Goal: Contribute content: Contribute content

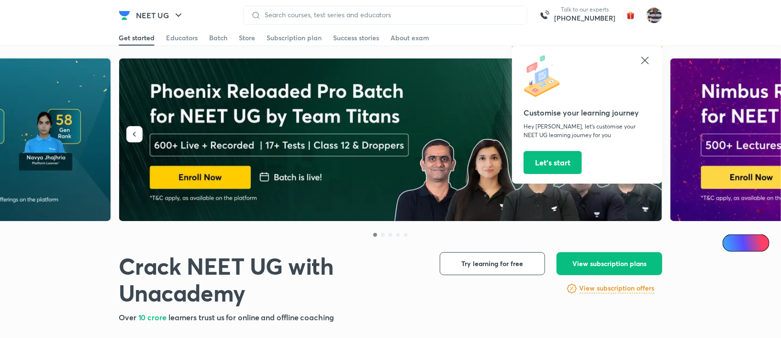
click at [650, 60] on icon at bounding box center [645, 60] width 11 height 11
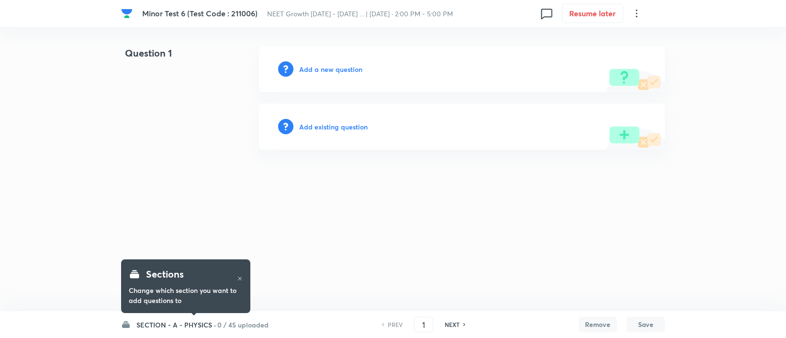
click at [313, 63] on div "Add a new question" at bounding box center [462, 69] width 406 height 46
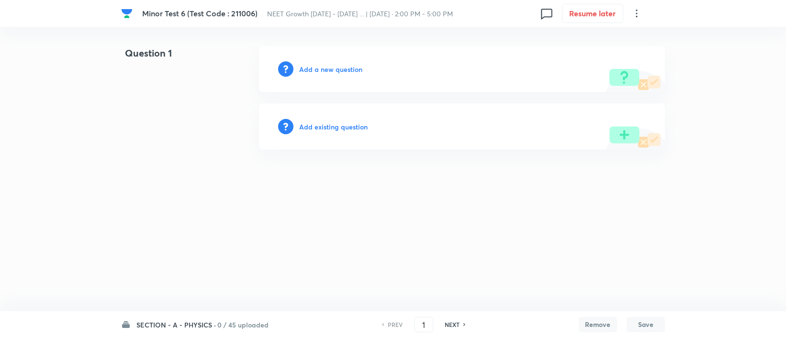
click at [158, 328] on h6 "SECTION - A - PHYSICS ·" at bounding box center [175, 324] width 79 height 10
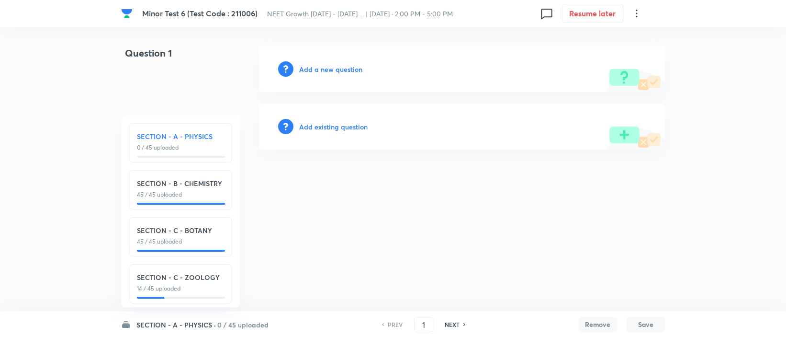
click at [197, 278] on h6 "SECTION - C - ZOOLOGY" at bounding box center [180, 277] width 87 height 10
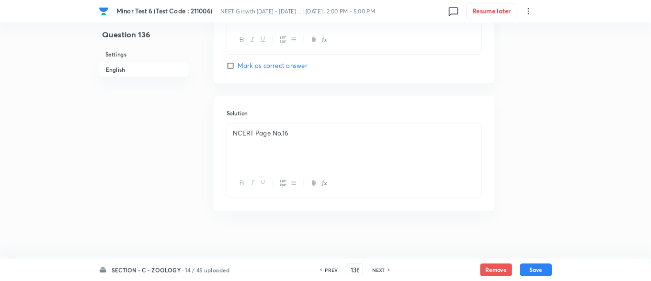
scroll to position [974, 0]
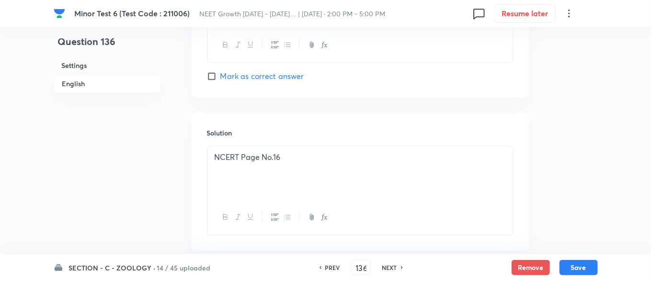
click at [385, 268] on h6 "NEXT" at bounding box center [389, 267] width 15 height 9
type input "137"
checkbox input "true"
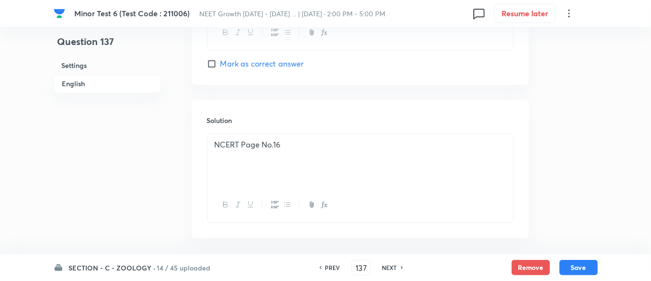
click at [382, 261] on div "PREV 137 ​ NEXT" at bounding box center [361, 267] width 124 height 15
click at [382, 273] on div "PREV 137 ​ NEXT" at bounding box center [361, 267] width 124 height 15
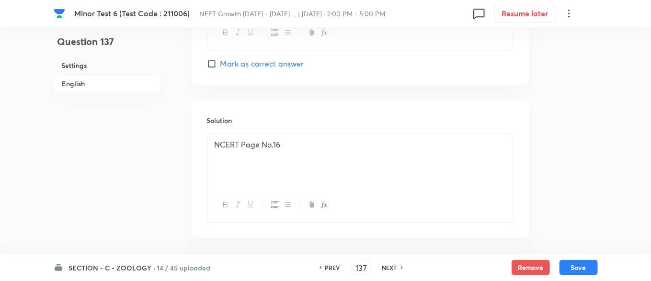
click at [387, 268] on h6 "NEXT" at bounding box center [389, 267] width 15 height 9
type input "138"
checkbox input "true"
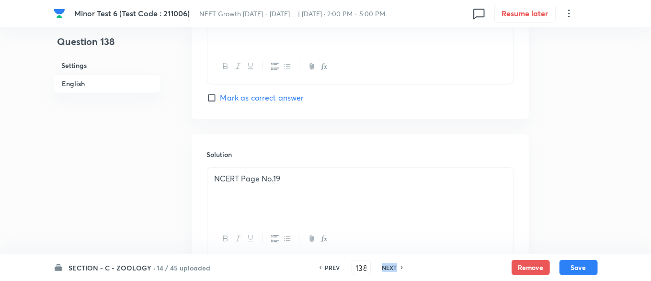
click at [387, 268] on h6 "NEXT" at bounding box center [389, 267] width 15 height 9
type input "139"
checkbox input "false"
checkbox input "true"
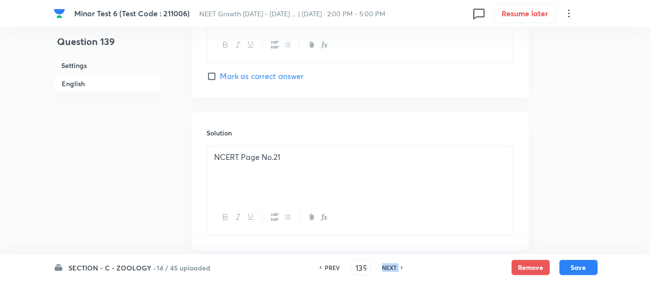
click at [387, 268] on h6 "NEXT" at bounding box center [389, 267] width 15 height 9
type input "140"
checkbox input "true"
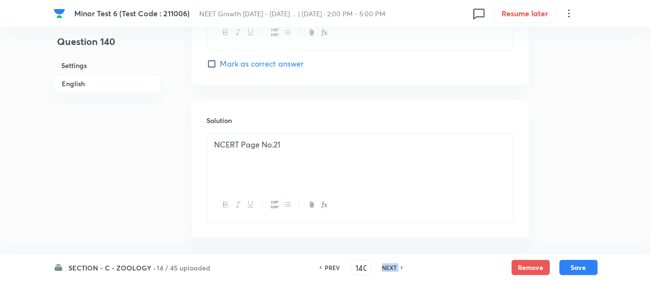
click at [387, 268] on h6 "NEXT" at bounding box center [389, 267] width 15 height 9
type input "141"
checkbox input "false"
checkbox input "true"
click at [387, 268] on h6 "NEXT" at bounding box center [389, 267] width 15 height 9
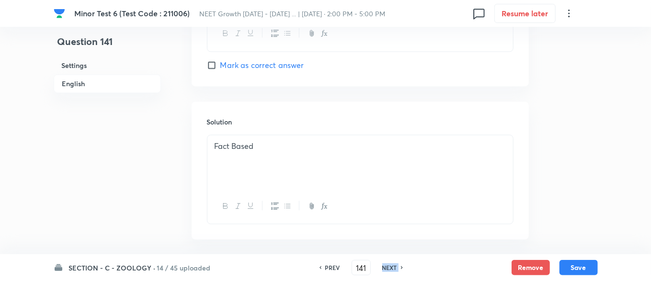
type input "142"
checkbox input "false"
checkbox input "true"
click at [387, 268] on h6 "NEXT" at bounding box center [389, 267] width 15 height 9
type input "143"
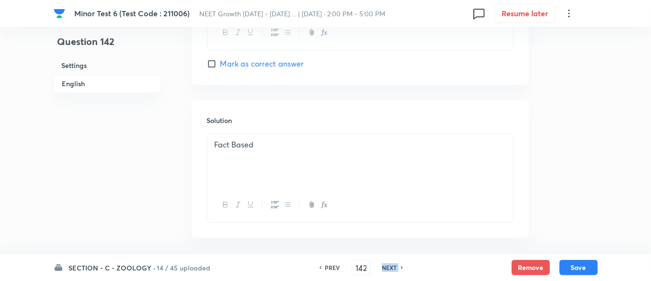
checkbox input "false"
checkbox input "true"
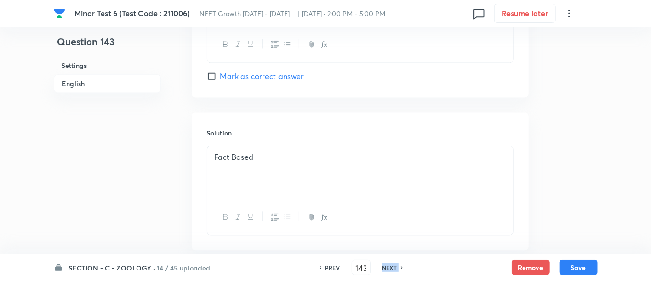
click at [387, 268] on h6 "NEXT" at bounding box center [389, 267] width 15 height 9
type input "144"
checkbox input "true"
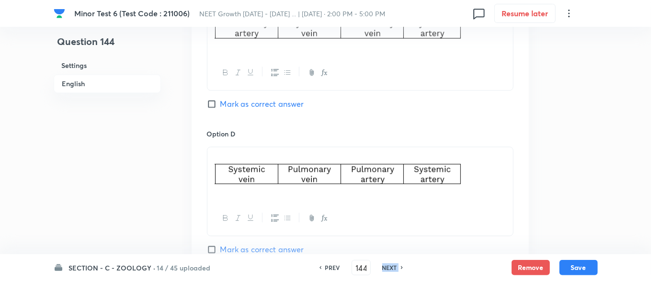
click at [387, 268] on h6 "NEXT" at bounding box center [389, 267] width 15 height 9
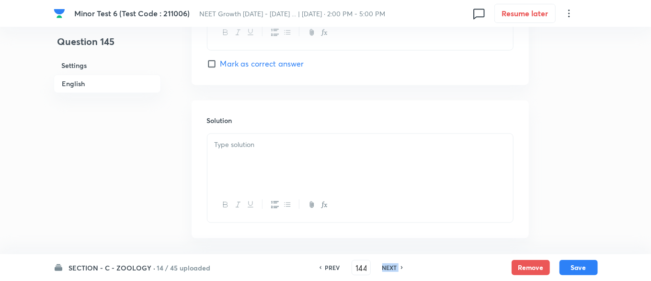
type input "145"
checkbox input "false"
checkbox input "true"
click at [387, 268] on h6 "NEXT" at bounding box center [389, 267] width 15 height 9
type input "146"
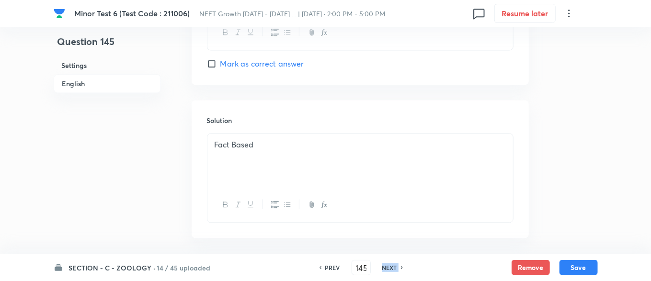
checkbox input "false"
checkbox input "true"
click at [387, 268] on h6 "NEXT" at bounding box center [389, 267] width 15 height 9
type input "147"
checkbox input "false"
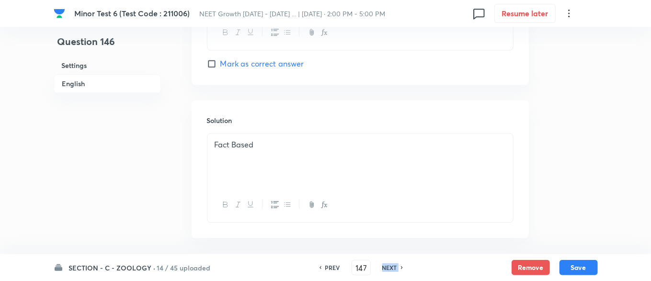
checkbox input "true"
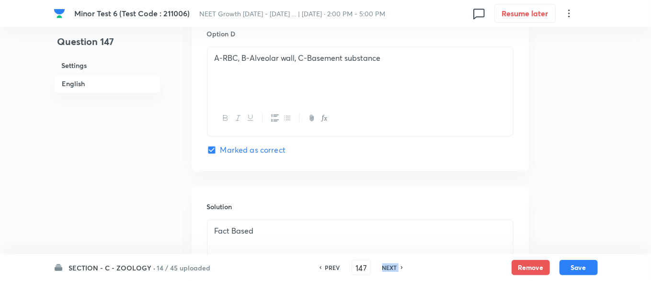
click at [387, 268] on h6 "NEXT" at bounding box center [389, 267] width 15 height 9
type input "148"
checkbox input "false"
checkbox input "true"
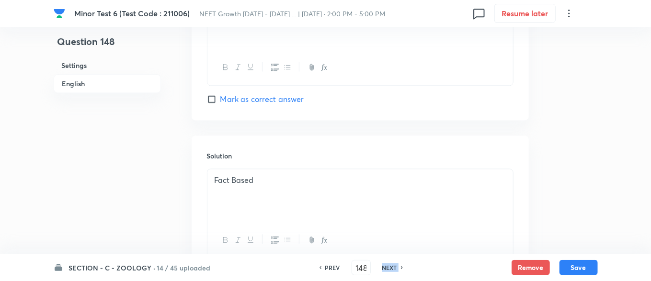
click at [387, 268] on h6 "NEXT" at bounding box center [389, 267] width 15 height 9
type input "149"
checkbox input "false"
checkbox input "true"
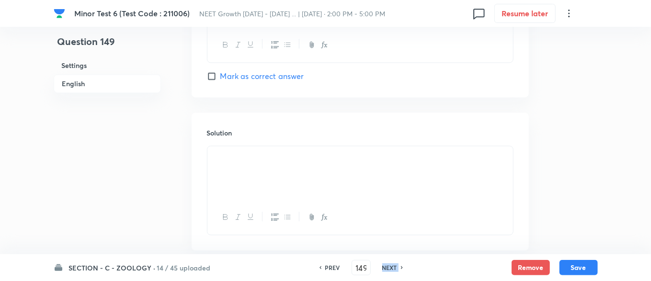
click at [387, 268] on h6 "NEXT" at bounding box center [389, 267] width 15 height 9
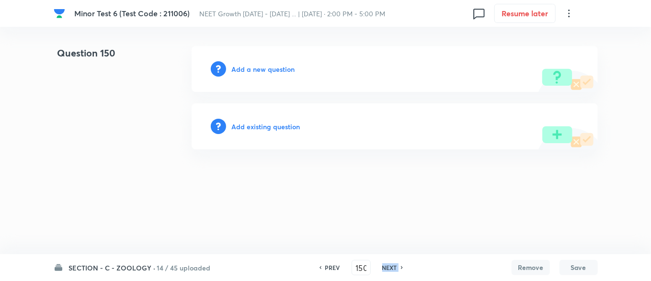
scroll to position [0, 0]
click at [327, 264] on h6 "PREV" at bounding box center [334, 267] width 15 height 9
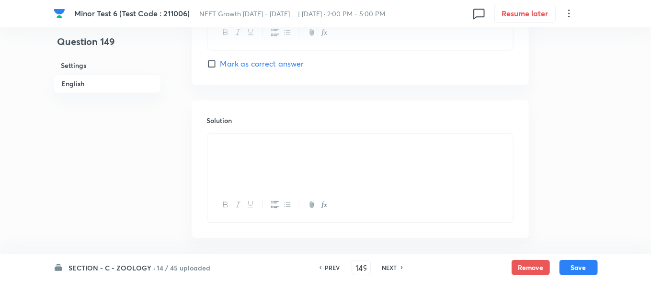
scroll to position [1015, 0]
click at [387, 265] on h6 "NEXT" at bounding box center [389, 267] width 15 height 9
type input "150"
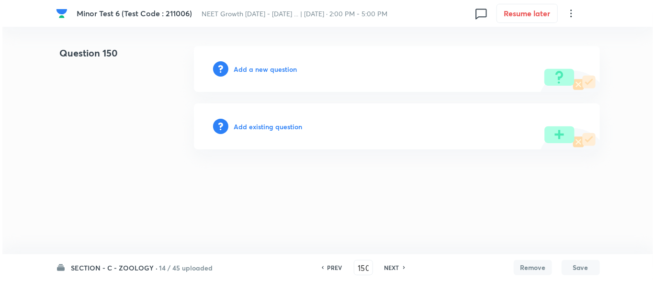
scroll to position [0, 0]
click at [253, 72] on h6 "Add a new question" at bounding box center [265, 69] width 63 height 10
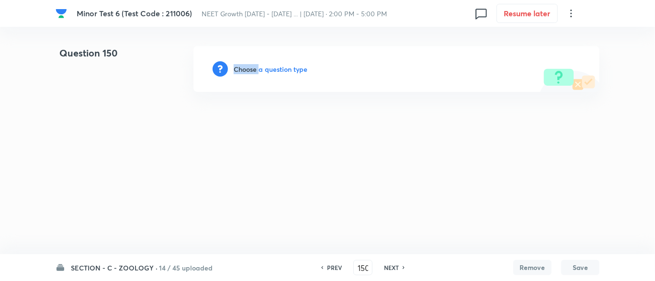
click at [253, 72] on h6 "Choose a question type" at bounding box center [271, 69] width 74 height 10
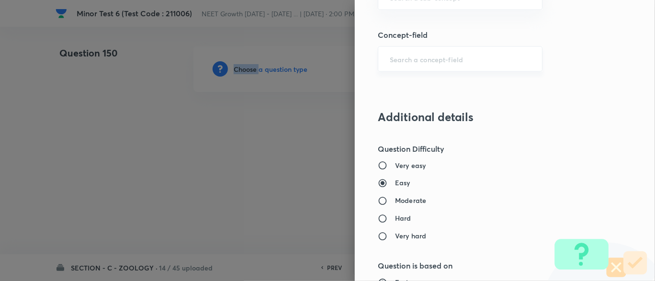
scroll to position [591, 0]
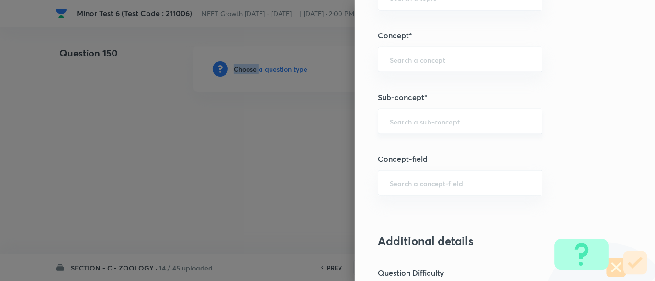
click at [385, 114] on div "​" at bounding box center [460, 121] width 165 height 25
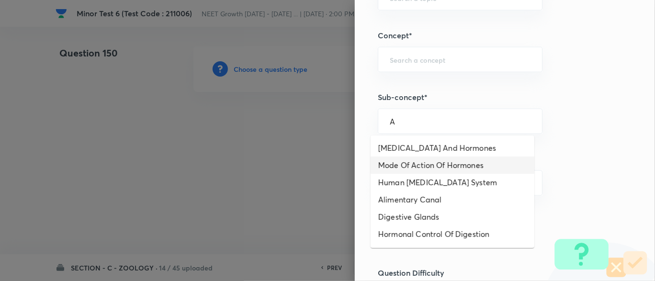
click at [468, 171] on li "Mode Of Action Of Hormones" at bounding box center [453, 165] width 164 height 17
type input "Mode Of Action Of Hormones"
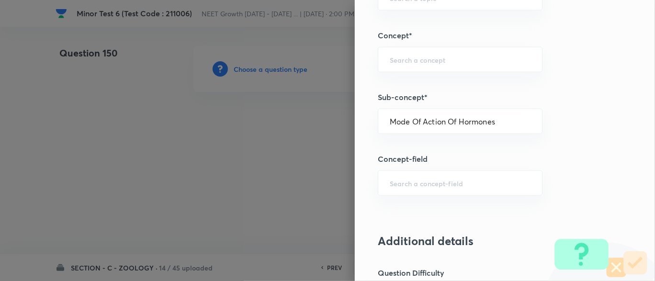
type input "Biology"
type input "Human Physiology"
type input "Chemical Coordinate & Integration"
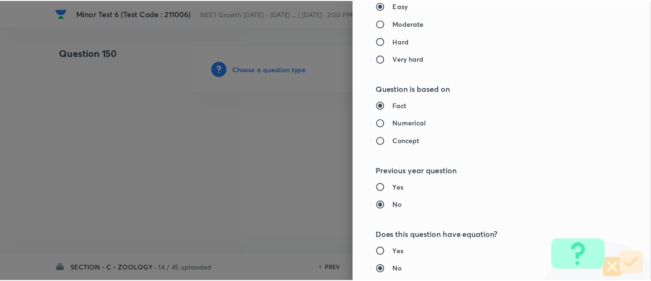
scroll to position [1087, 0]
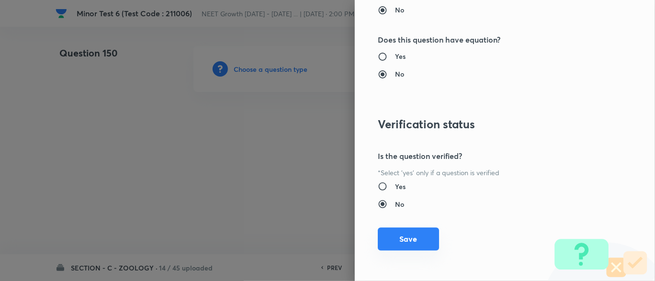
click at [420, 243] on button "Save" at bounding box center [408, 238] width 61 height 23
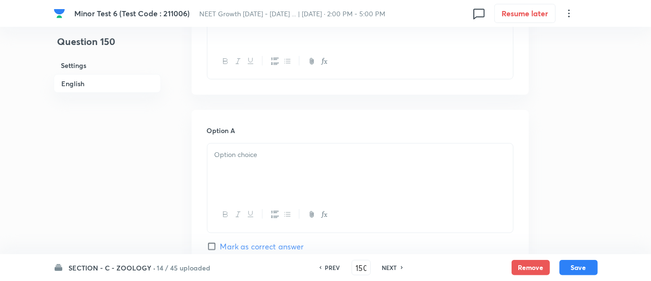
scroll to position [248, 0]
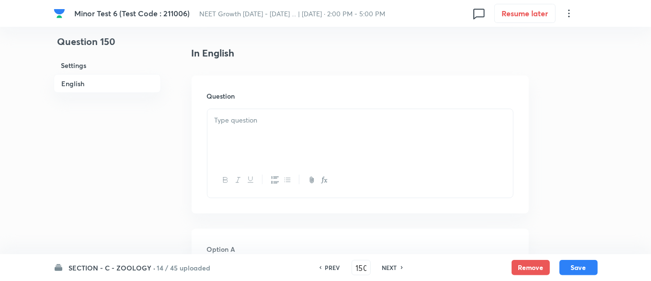
click at [261, 135] on div at bounding box center [359, 136] width 305 height 54
paste div
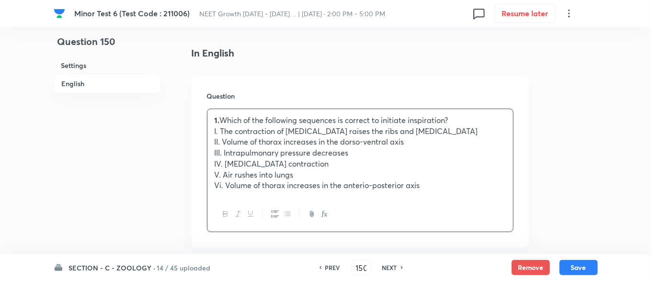
click at [303, 113] on div "1. Which of the following sequences is correct to initiate inspiration? I. The …" at bounding box center [359, 153] width 305 height 88
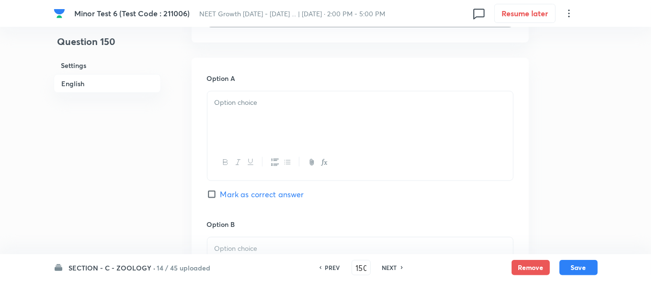
scroll to position [496, 0]
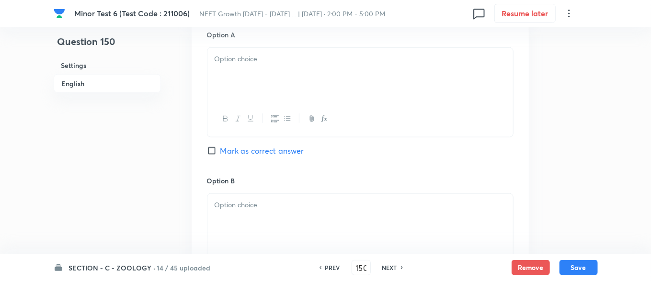
click at [242, 41] on div "Option A Mark as correct answer" at bounding box center [360, 103] width 306 height 146
click at [242, 65] on div at bounding box center [359, 75] width 305 height 54
paste div
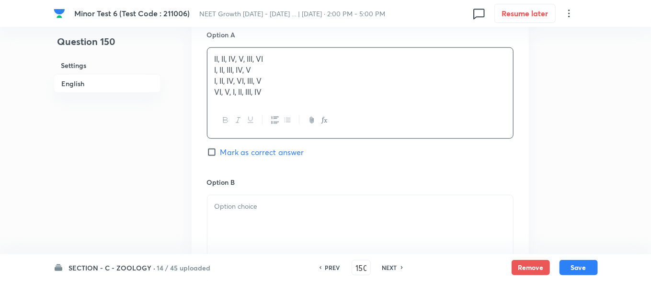
click at [242, 68] on p "I, II, III, IV, V" at bounding box center [359, 70] width 291 height 11
drag, startPoint x: 242, startPoint y: 68, endPoint x: 218, endPoint y: 75, distance: 25.4
click at [218, 75] on div "II, II, IV, V, III, VI I, II, III, IV, V I, II, IV, VI, III, V VI, V, I, II, II…" at bounding box center [359, 75] width 305 height 55
click at [218, 76] on p "I, II, IV, VI, III, V" at bounding box center [359, 81] width 291 height 11
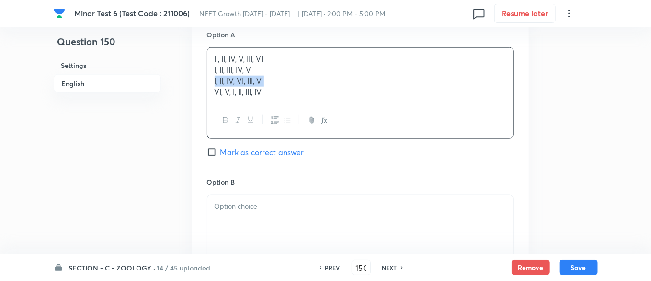
click at [218, 76] on p "I, II, IV, VI, III, V" at bounding box center [359, 81] width 291 height 11
click at [224, 76] on p "I, II, IV, VI, III, V" at bounding box center [359, 81] width 291 height 11
click at [225, 74] on p "I, II, III, IV, V" at bounding box center [359, 70] width 291 height 11
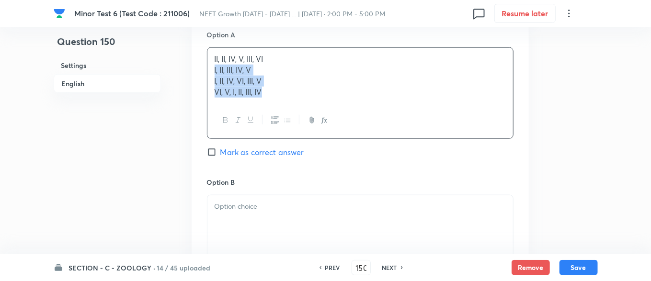
drag, startPoint x: 244, startPoint y: 83, endPoint x: 262, endPoint y: 92, distance: 20.8
click at [262, 92] on div "II, II, IV, V, III, VI I, II, III, IV, V I, II, IV, VI, III, V VI, V, I, II, II…" at bounding box center [359, 75] width 305 height 55
click at [245, 228] on div at bounding box center [359, 221] width 305 height 54
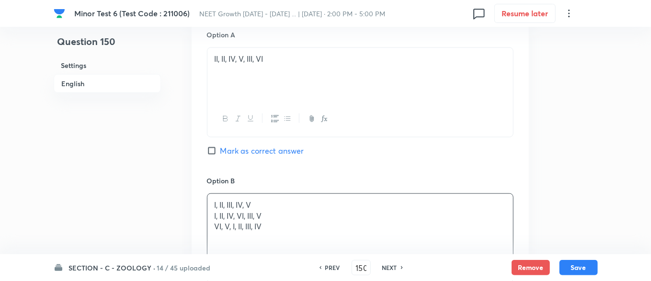
click at [243, 220] on p "I, II, IV, VI, III, V" at bounding box center [359, 216] width 291 height 11
click at [240, 217] on p "I, II, IV, VI, III, V" at bounding box center [359, 216] width 291 height 11
click at [294, 231] on p "VI, V, I, II, III, IV" at bounding box center [359, 226] width 291 height 11
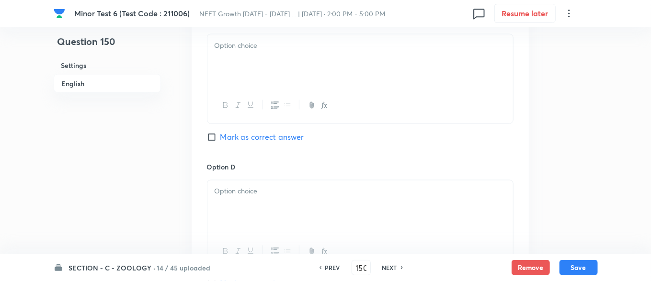
scroll to position [868, 0]
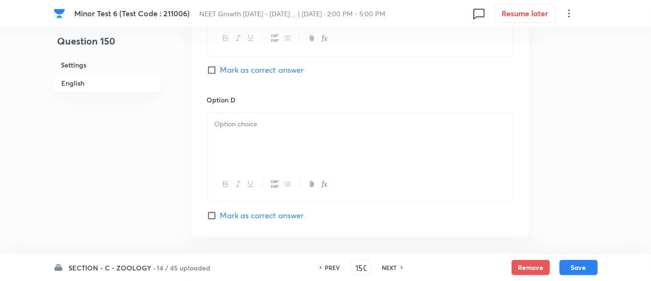
click at [246, 111] on div "Option D Mark as correct answer" at bounding box center [360, 158] width 306 height 126
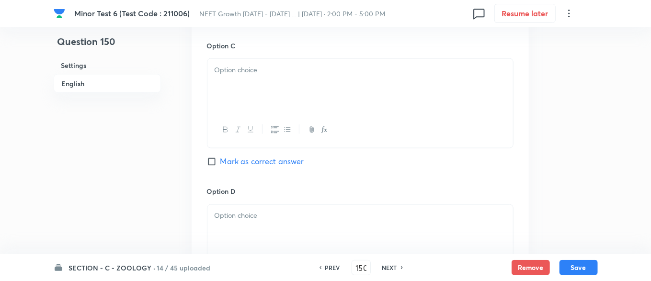
scroll to position [744, 0]
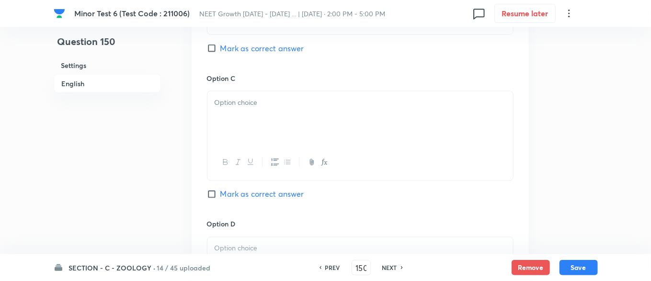
click at [250, 119] on div at bounding box center [359, 118] width 305 height 54
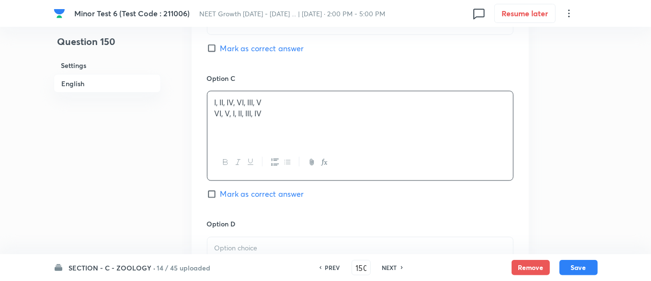
click at [246, 117] on p "VI, V, I, II, III, IV" at bounding box center [359, 113] width 291 height 11
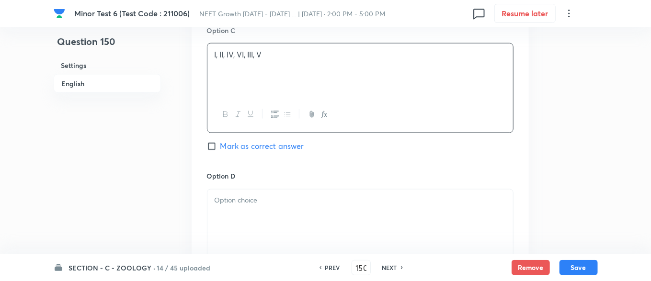
scroll to position [868, 0]
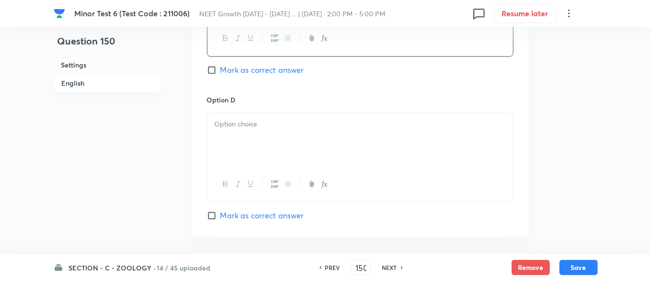
click at [241, 128] on p at bounding box center [359, 124] width 291 height 11
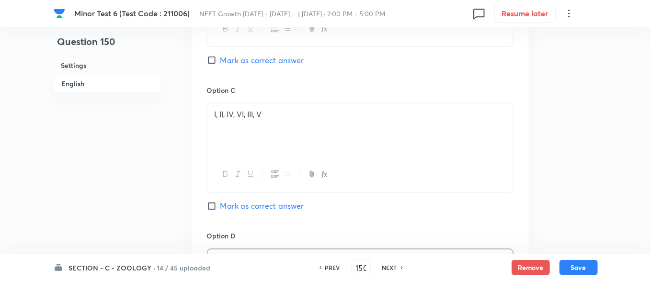
scroll to position [744, 0]
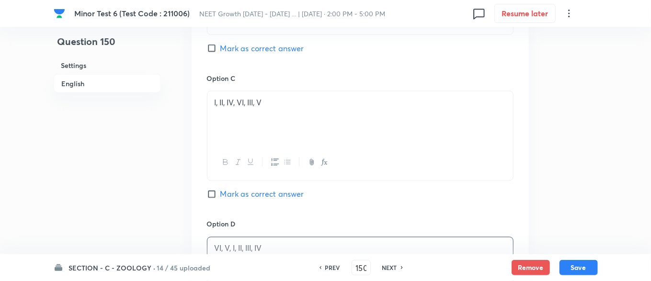
click at [213, 194] on div "Option C I, II, IV, VI, III, V Mark as correct answer" at bounding box center [360, 146] width 306 height 146
click at [213, 194] on input "Mark as correct answer" at bounding box center [213, 195] width 13 height 10
checkbox input "true"
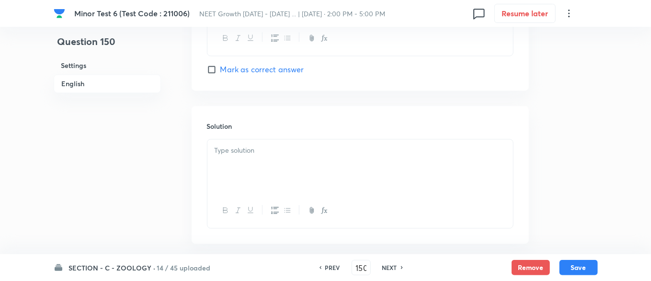
scroll to position [1061, 0]
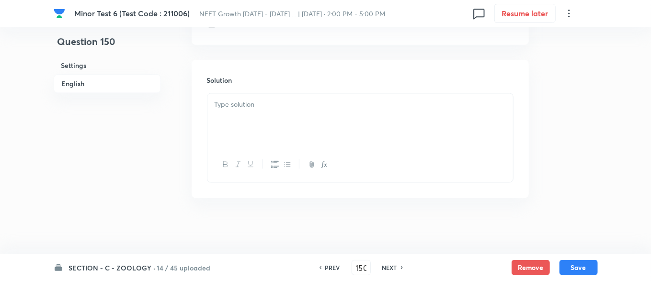
click at [237, 124] on div at bounding box center [359, 120] width 305 height 54
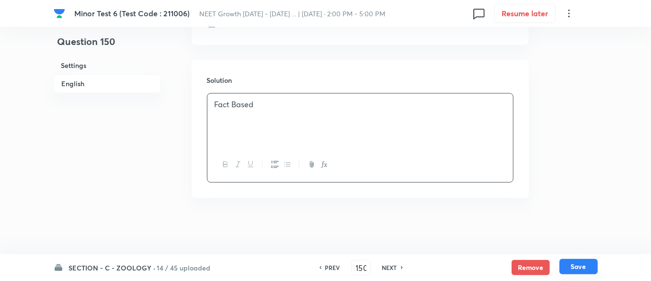
click at [573, 267] on button "Save" at bounding box center [578, 266] width 38 height 15
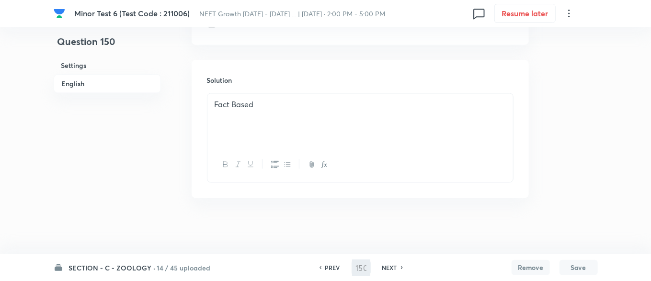
type input "151"
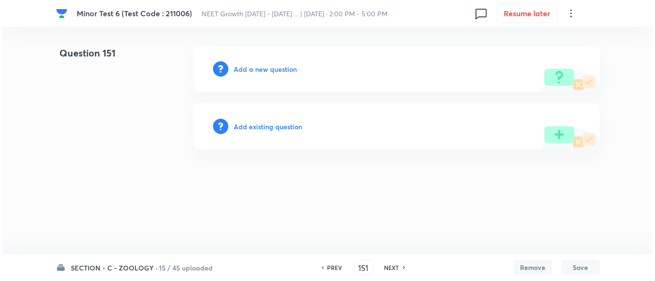
scroll to position [0, 0]
click at [237, 70] on h6 "Add a new question" at bounding box center [265, 69] width 63 height 10
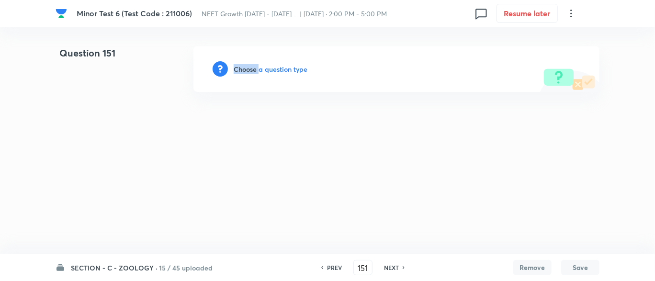
click at [237, 70] on h6 "Choose a question type" at bounding box center [271, 69] width 74 height 10
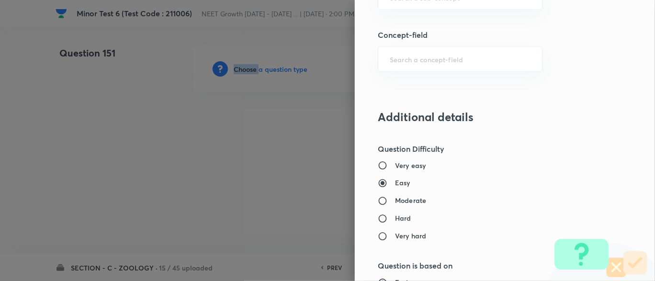
scroll to position [466, 0]
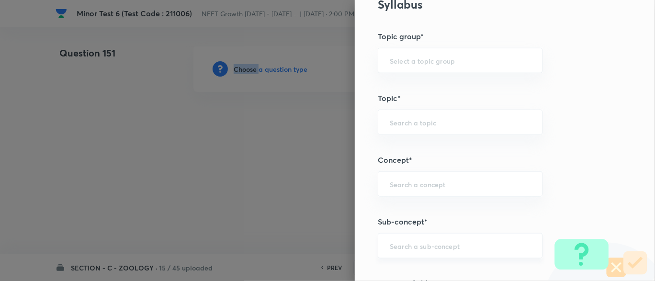
click at [403, 252] on div "​" at bounding box center [460, 245] width 165 height 25
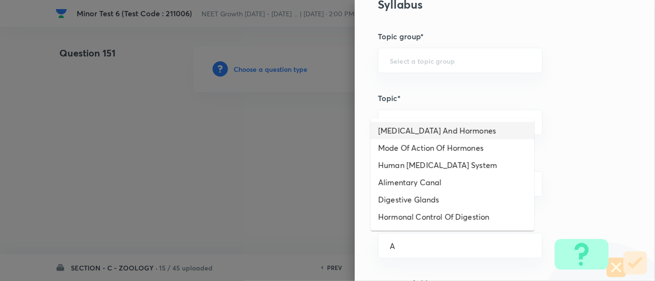
click at [434, 136] on li "Endocrine Glands And Hormones" at bounding box center [453, 130] width 164 height 17
type input "Endocrine Glands And Hormones"
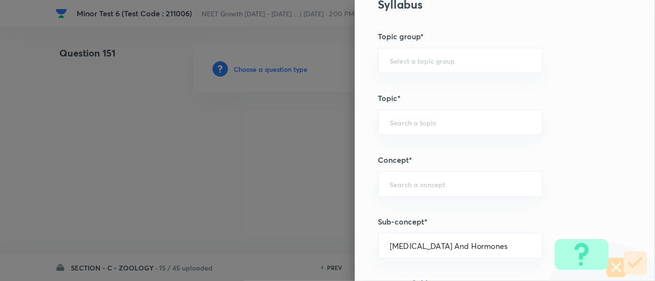
type input "Biology"
type input "Human Physiology"
type input "Chemical Coordinate & Integration"
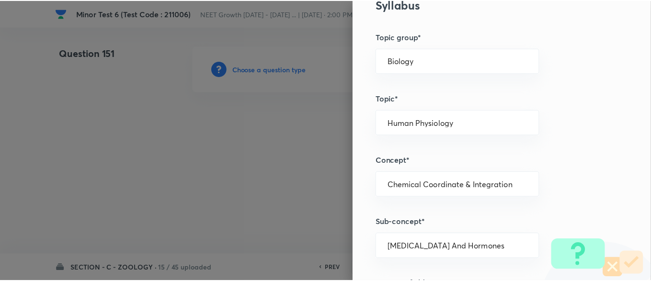
scroll to position [1087, 0]
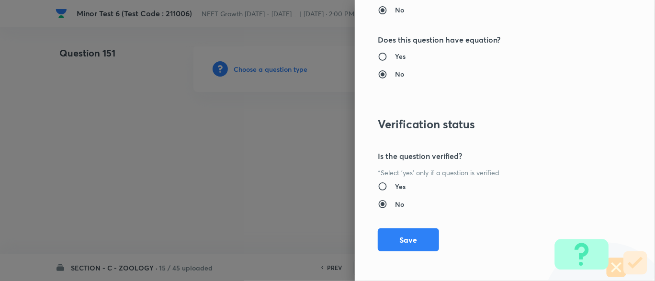
click at [396, 224] on div "Question settings Question type* Single choice correct Number of options* 2 3 4…" at bounding box center [505, 140] width 300 height 281
click at [390, 253] on div "Question settings Question type* Single choice correct Number of options* 2 3 4…" at bounding box center [505, 140] width 300 height 281
click at [395, 240] on button "Save" at bounding box center [408, 238] width 61 height 23
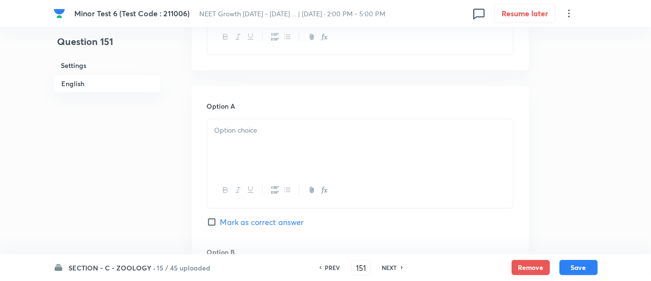
scroll to position [372, 0]
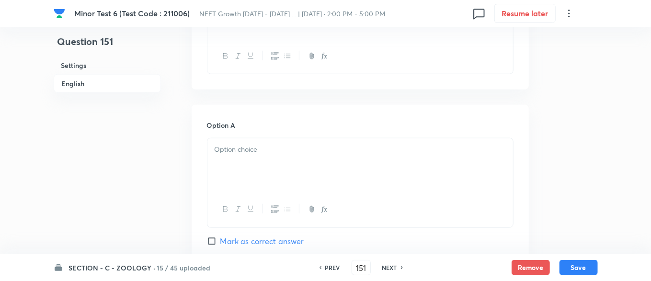
drag, startPoint x: 225, startPoint y: 160, endPoint x: 512, endPoint y: 192, distance: 288.1
click at [229, 162] on div at bounding box center [359, 165] width 305 height 54
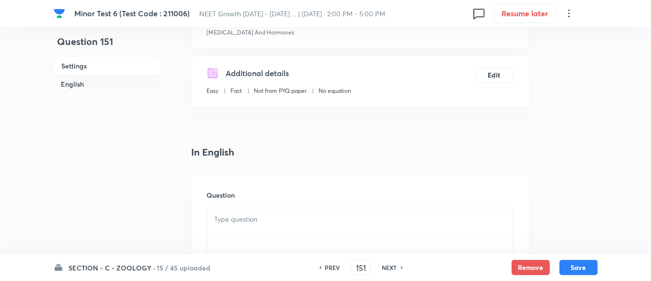
scroll to position [248, 0]
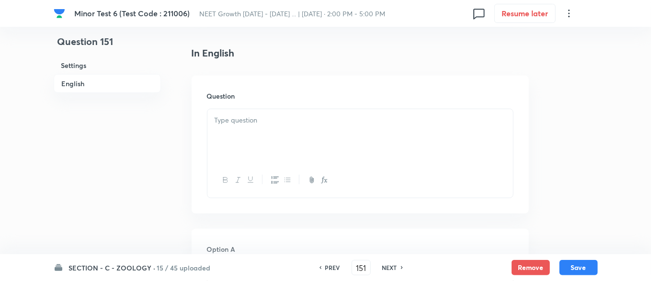
click at [253, 121] on p at bounding box center [359, 120] width 291 height 11
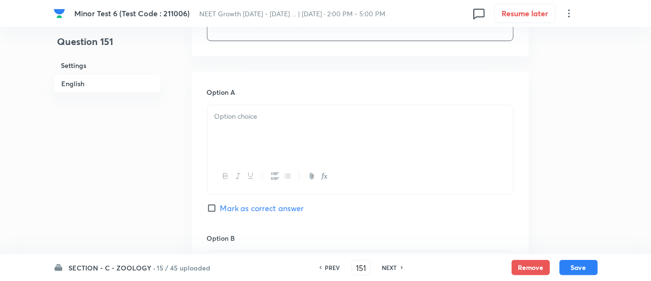
scroll to position [372, 0]
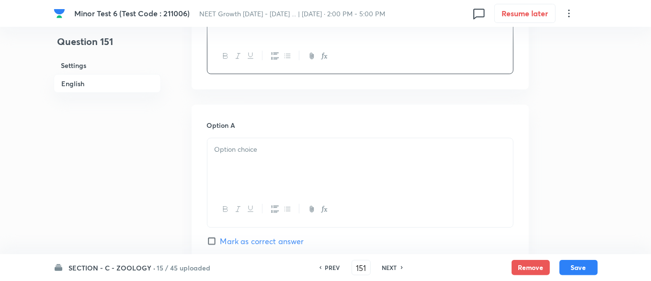
click at [249, 156] on div at bounding box center [359, 165] width 305 height 54
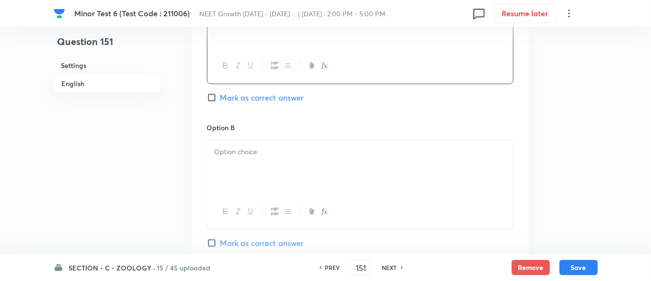
scroll to position [496, 0]
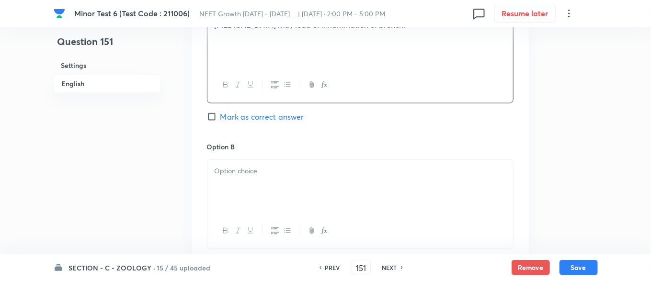
click at [249, 200] on div at bounding box center [359, 187] width 305 height 54
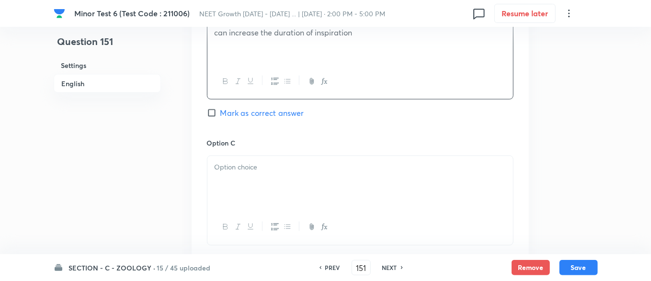
scroll to position [744, 0]
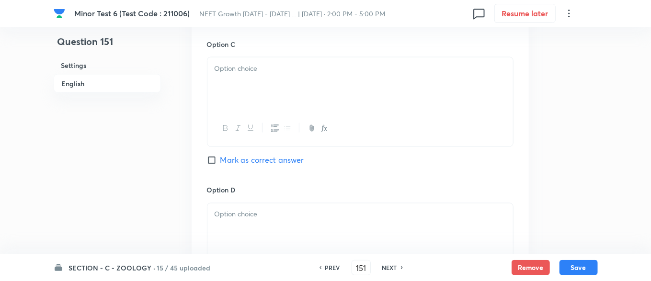
click at [281, 69] on p at bounding box center [359, 68] width 291 height 11
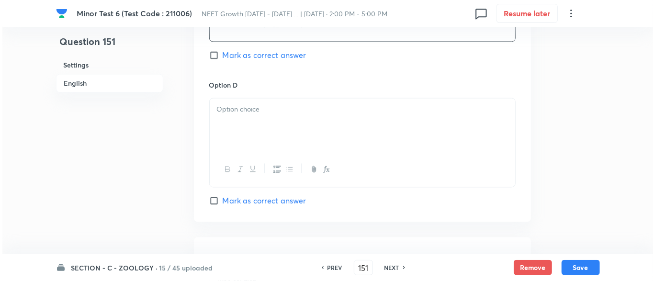
scroll to position [868, 0]
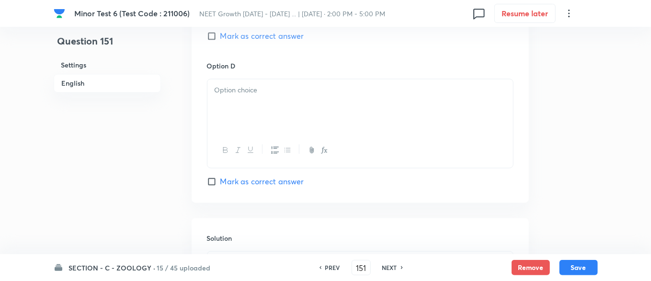
click at [268, 102] on div at bounding box center [359, 106] width 305 height 54
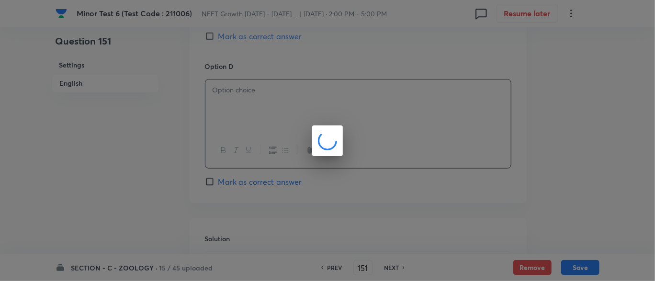
click at [389, 134] on div at bounding box center [327, 140] width 655 height 281
click at [473, 86] on div at bounding box center [327, 140] width 655 height 281
drag, startPoint x: 473, startPoint y: 86, endPoint x: 394, endPoint y: 60, distance: 83.3
click at [394, 60] on div at bounding box center [327, 140] width 655 height 281
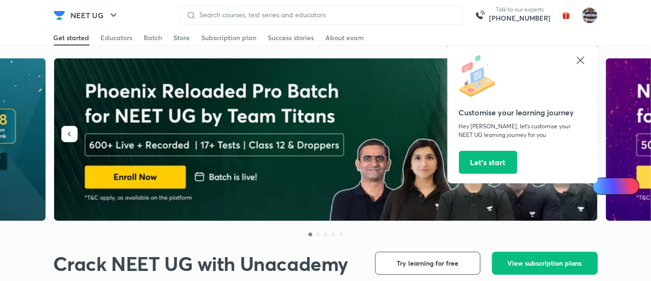
drag, startPoint x: 482, startPoint y: 160, endPoint x: 259, endPoint y: 257, distance: 242.5
click at [482, 160] on button "Let’s start" at bounding box center [488, 162] width 58 height 23
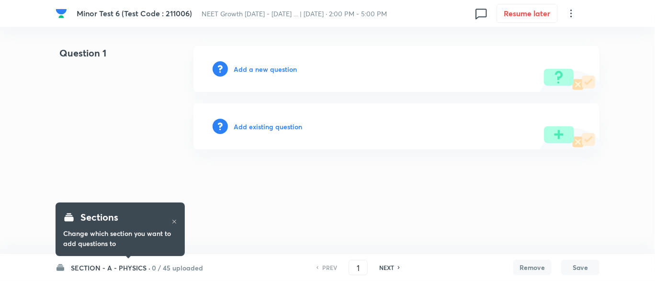
click at [89, 270] on h6 "SECTION - A - PHYSICS ·" at bounding box center [110, 268] width 79 height 10
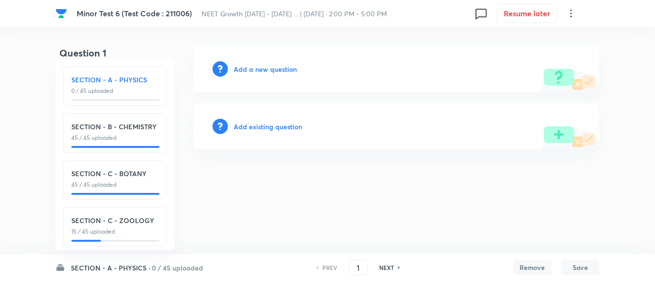
click at [106, 236] on p "15 / 45 uploaded" at bounding box center [114, 231] width 87 height 9
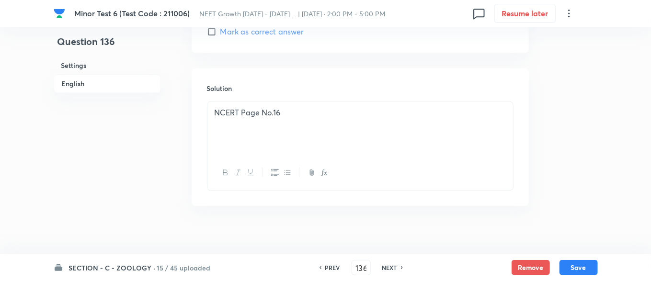
scroll to position [1027, 0]
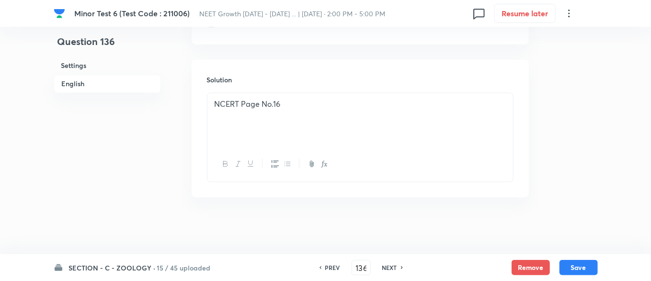
click at [385, 264] on h6 "NEXT" at bounding box center [389, 267] width 15 height 9
type input "137"
checkbox input "true"
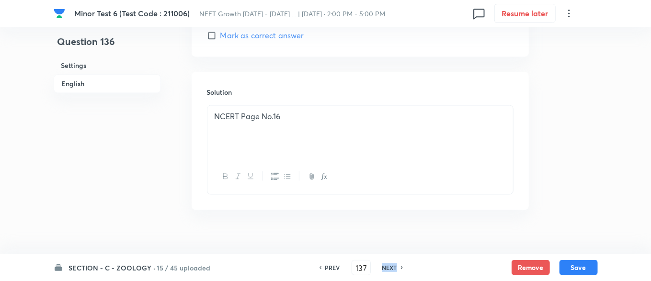
click at [385, 264] on h6 "NEXT" at bounding box center [389, 267] width 15 height 9
type input "138"
checkbox input "true"
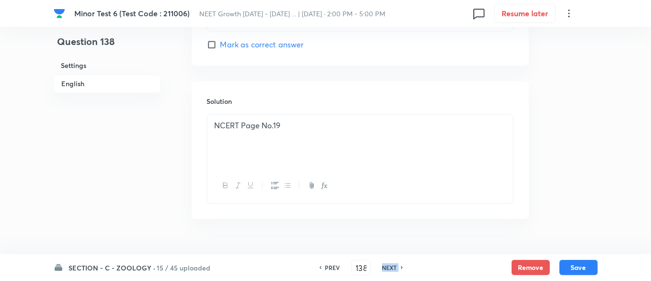
click at [385, 264] on h6 "NEXT" at bounding box center [389, 267] width 15 height 9
type input "139"
checkbox input "false"
checkbox input "true"
click at [385, 264] on h6 "NEXT" at bounding box center [389, 267] width 15 height 9
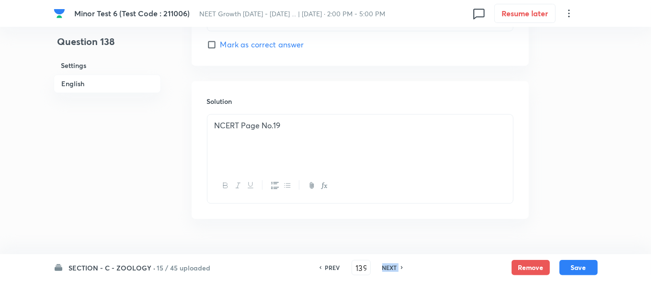
type input "140"
checkbox input "true"
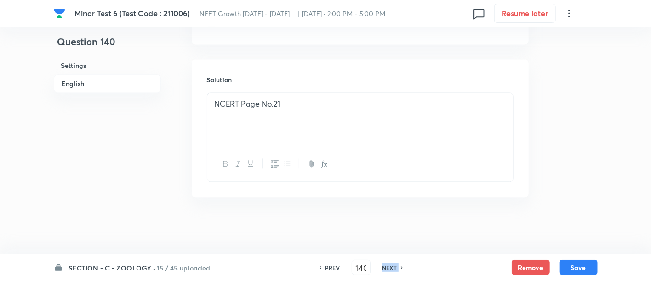
click at [385, 264] on h6 "NEXT" at bounding box center [389, 267] width 15 height 9
type input "141"
checkbox input "false"
checkbox input "true"
click at [385, 264] on h6 "NEXT" at bounding box center [389, 267] width 15 height 9
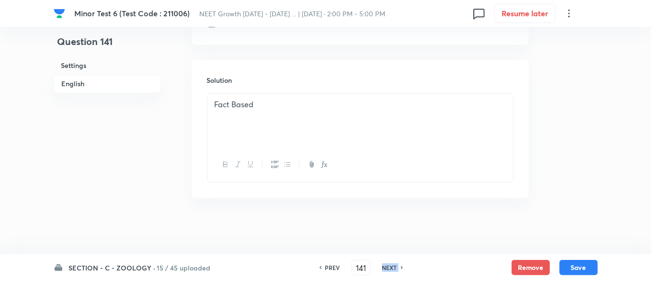
type input "142"
checkbox input "false"
checkbox input "true"
click at [385, 264] on h6 "NEXT" at bounding box center [389, 267] width 15 height 9
type input "143"
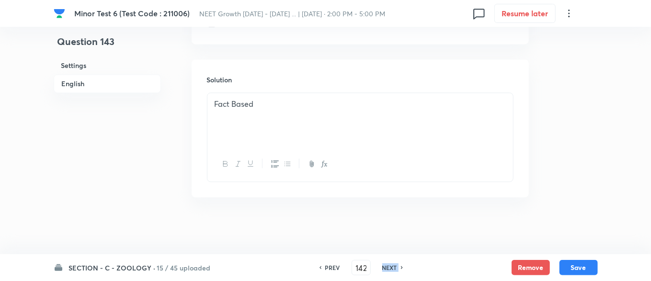
checkbox input "false"
checkbox input "true"
click at [385, 264] on h6 "NEXT" at bounding box center [389, 267] width 15 height 9
type input "144"
checkbox input "true"
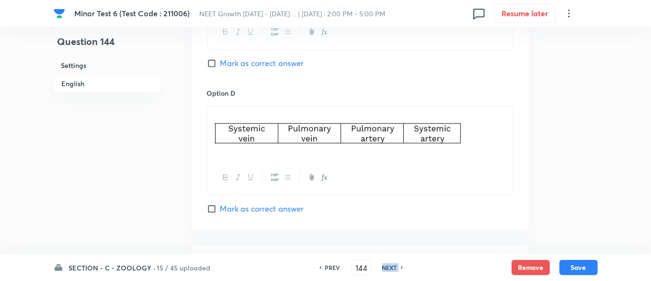
click at [385, 264] on h6 "NEXT" at bounding box center [389, 267] width 15 height 9
type input "145"
checkbox input "false"
checkbox input "true"
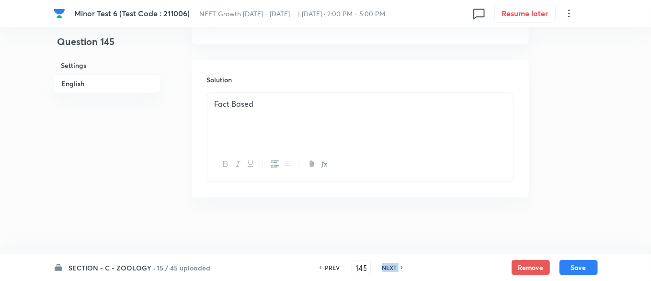
click at [385, 264] on h6 "NEXT" at bounding box center [389, 267] width 15 height 9
type input "146"
checkbox input "false"
checkbox input "true"
click at [385, 264] on h6 "NEXT" at bounding box center [389, 267] width 15 height 9
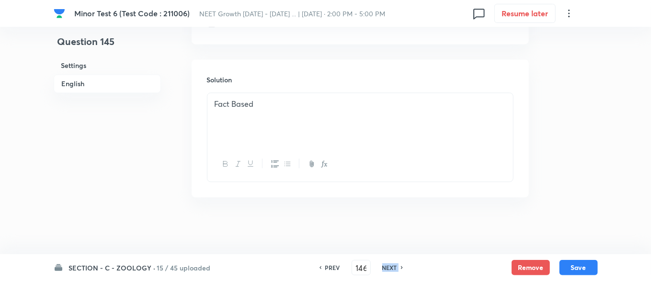
type input "147"
checkbox input "false"
checkbox input "true"
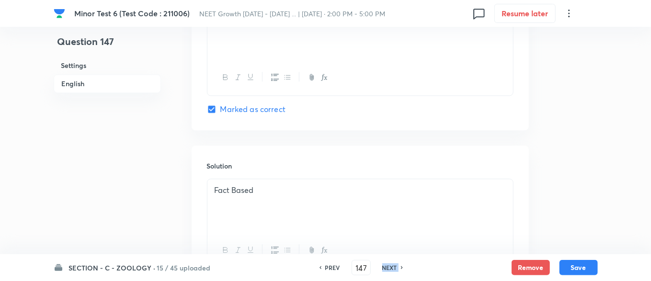
click at [385, 264] on h6 "NEXT" at bounding box center [389, 267] width 15 height 9
type input "148"
checkbox input "false"
checkbox input "true"
click at [385, 264] on h6 "NEXT" at bounding box center [389, 267] width 15 height 9
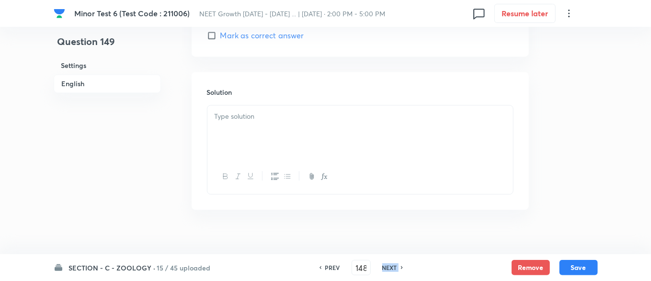
type input "149"
checkbox input "false"
checkbox input "true"
click at [385, 264] on h6 "NEXT" at bounding box center [389, 267] width 15 height 9
type input "150"
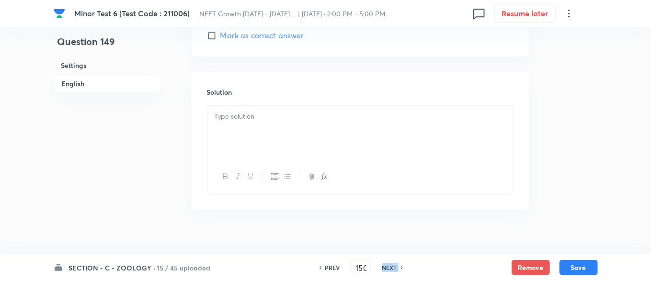
checkbox input "true"
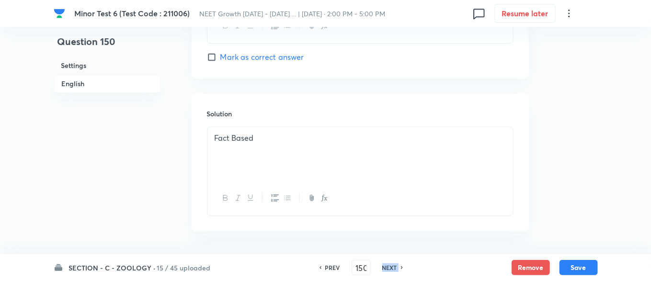
click at [385, 264] on h6 "NEXT" at bounding box center [389, 267] width 15 height 9
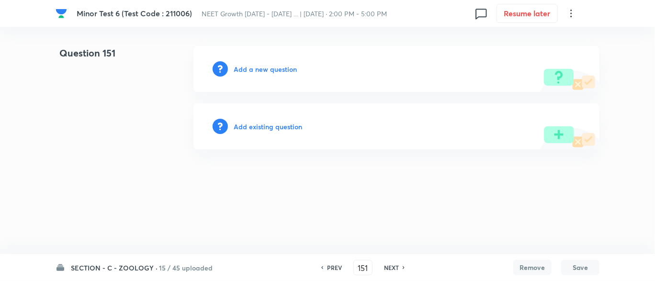
click at [315, 270] on div "PREV 151 ​ NEXT" at bounding box center [363, 267] width 124 height 15
click at [324, 265] on div "PREV" at bounding box center [332, 267] width 25 height 9
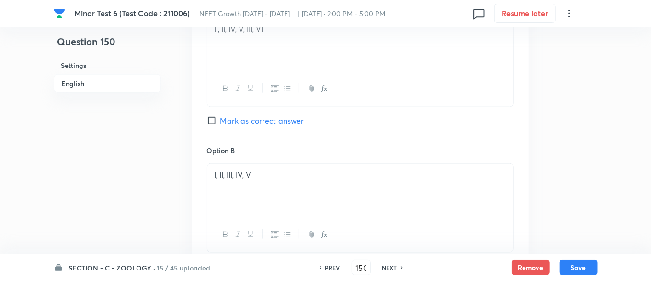
scroll to position [620, 0]
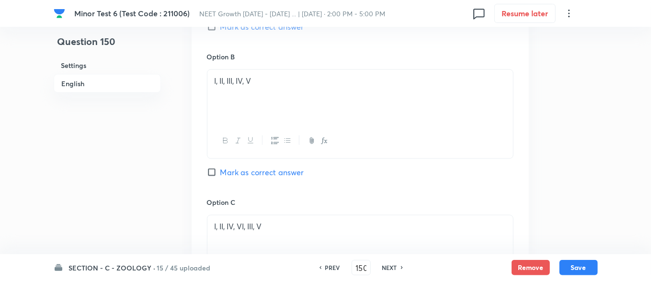
click at [383, 265] on h6 "NEXT" at bounding box center [389, 267] width 15 height 9
type input "151"
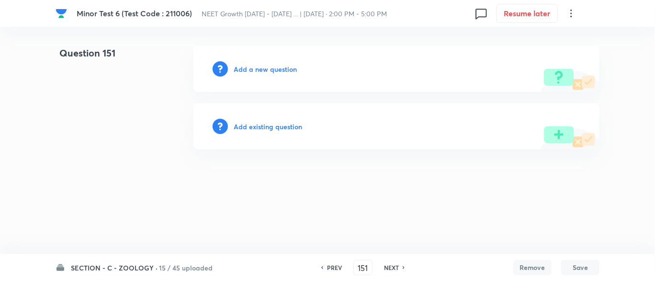
click at [241, 64] on h6 "Add a new question" at bounding box center [265, 69] width 63 height 10
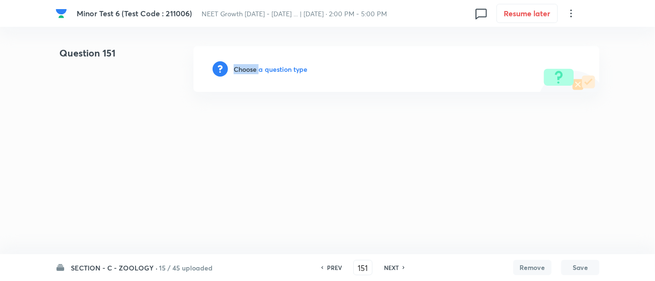
click at [241, 64] on h6 "Choose a question type" at bounding box center [271, 69] width 74 height 10
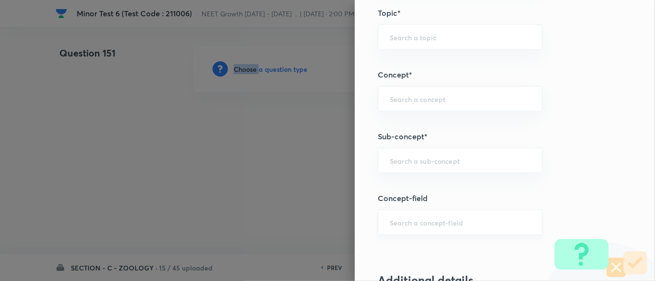
scroll to position [591, 0]
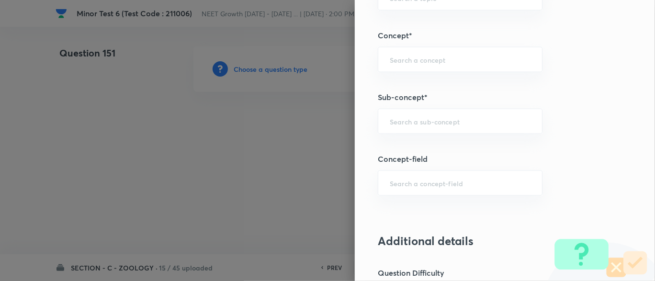
click at [407, 98] on h5 "Sub-concept*" at bounding box center [489, 96] width 222 height 11
click at [407, 119] on input "text" at bounding box center [460, 121] width 141 height 9
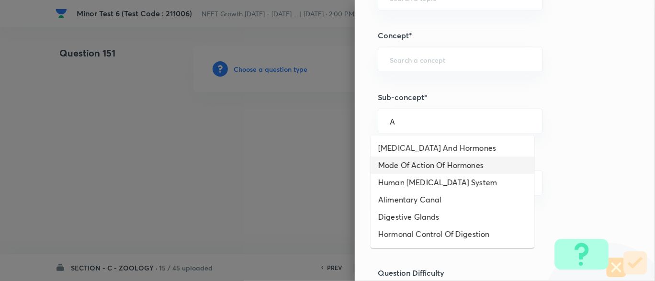
click at [429, 167] on li "Mode Of Action Of Hormones" at bounding box center [453, 165] width 164 height 17
type input "Mode Of Action Of Hormones"
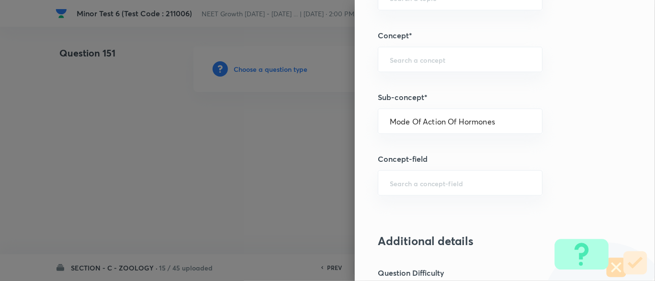
type input "Biology"
type input "Human Physiology"
type input "Chemical Coordinate & Integration"
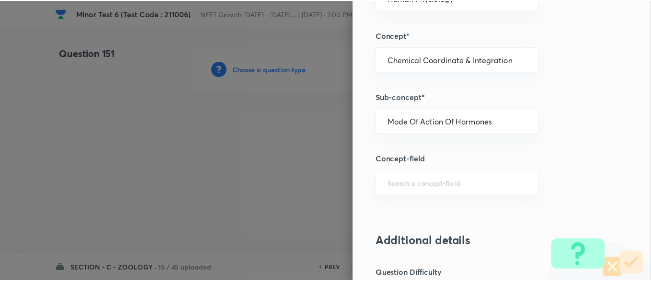
scroll to position [1087, 0]
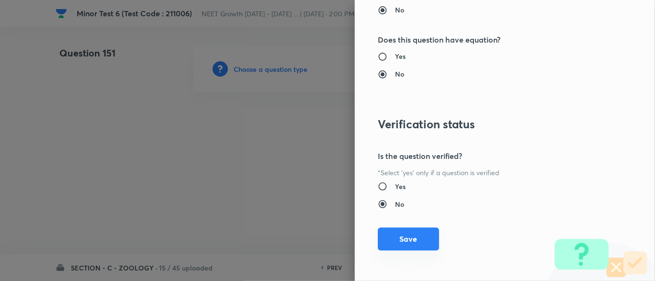
click at [391, 240] on button "Save" at bounding box center [408, 238] width 61 height 23
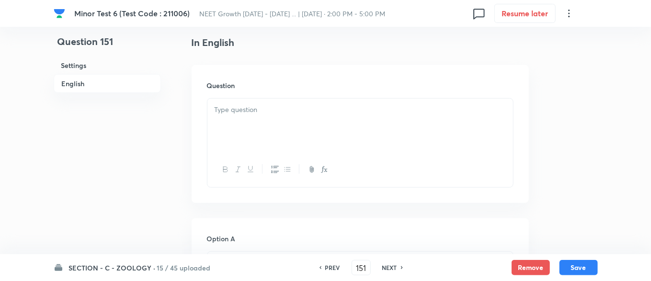
scroll to position [248, 0]
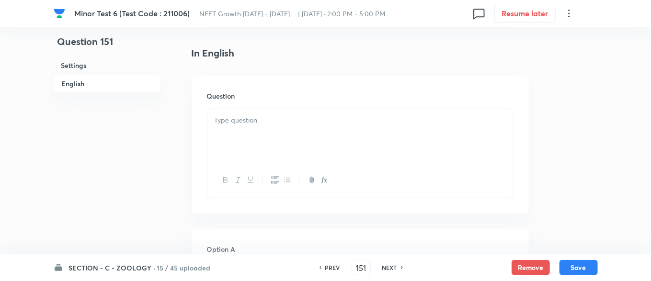
click at [271, 174] on button "button" at bounding box center [274, 180] width 12 height 12
click at [288, 107] on div "Question" at bounding box center [359, 145] width 337 height 138
click at [275, 183] on icon "button" at bounding box center [275, 180] width 8 height 8
click at [267, 113] on div at bounding box center [359, 136] width 305 height 54
click at [289, 183] on icon "button" at bounding box center [287, 180] width 8 height 8
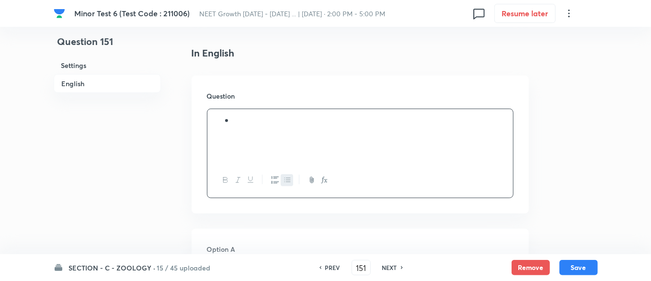
click at [289, 183] on icon "button" at bounding box center [287, 180] width 8 height 8
paste div
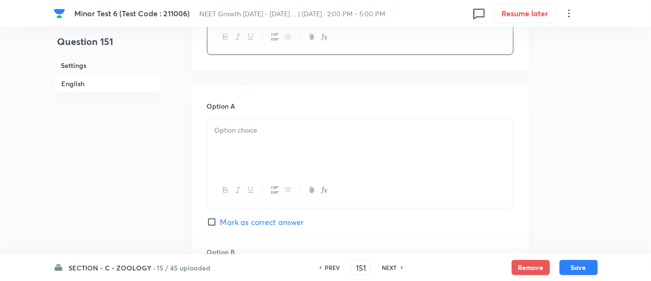
scroll to position [372, 0]
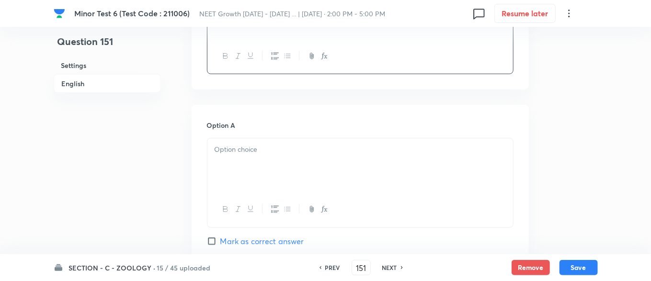
click at [258, 152] on p at bounding box center [359, 149] width 291 height 11
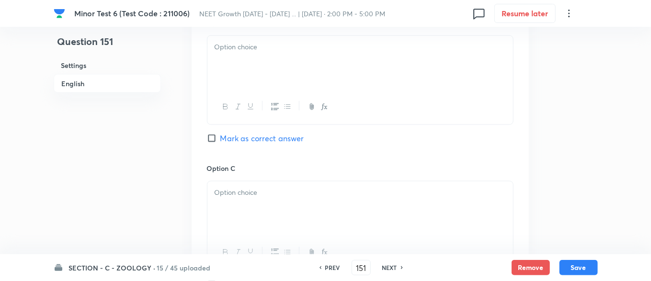
click at [223, 51] on div at bounding box center [359, 63] width 305 height 54
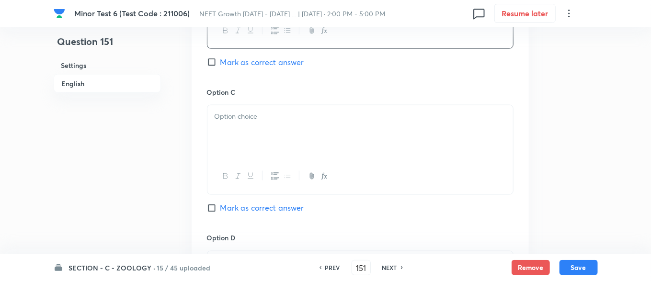
scroll to position [744, 0]
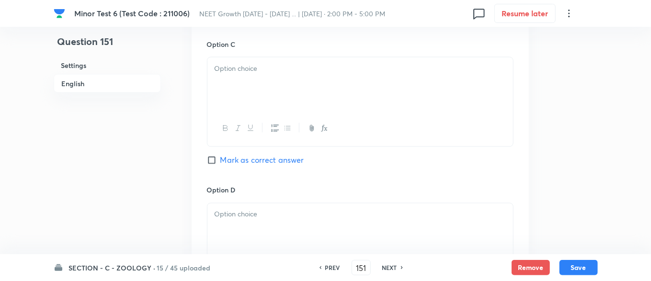
click at [253, 44] on h6 "Option C" at bounding box center [360, 44] width 306 height 10
click at [250, 59] on div at bounding box center [359, 84] width 305 height 54
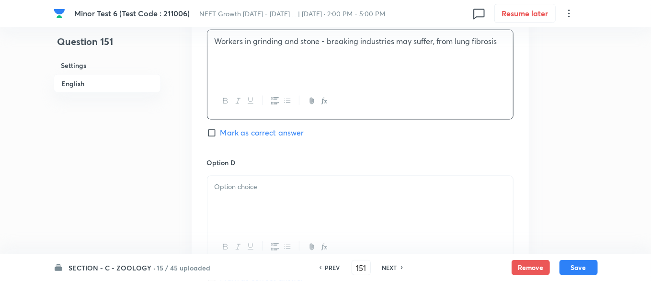
scroll to position [868, 0]
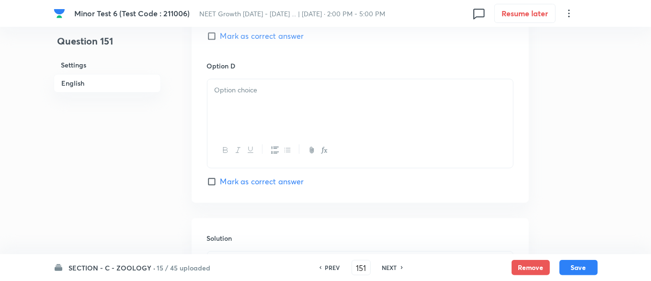
click at [268, 104] on div at bounding box center [359, 106] width 305 height 54
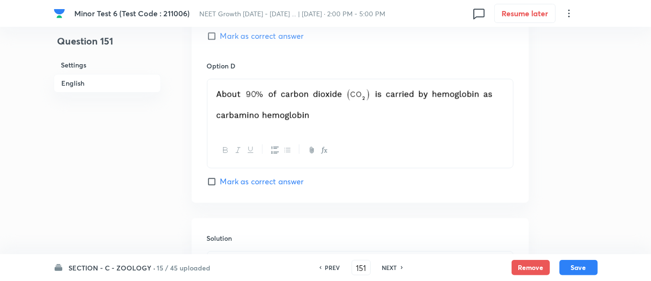
click at [214, 36] on input "Mark as correct answer" at bounding box center [213, 37] width 13 height 10
checkbox input "true"
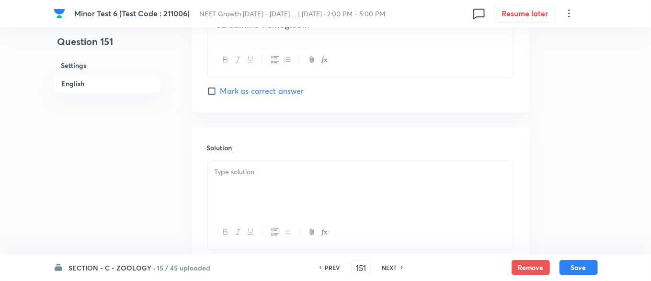
scroll to position [993, 0]
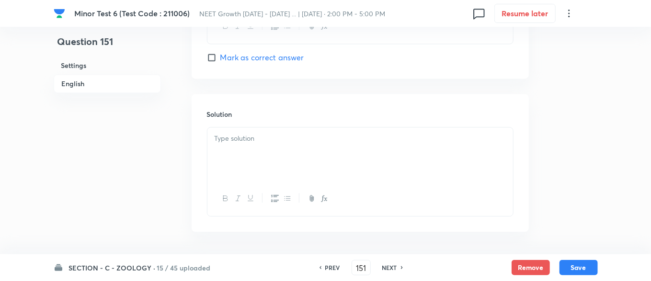
click at [239, 128] on div at bounding box center [359, 154] width 305 height 54
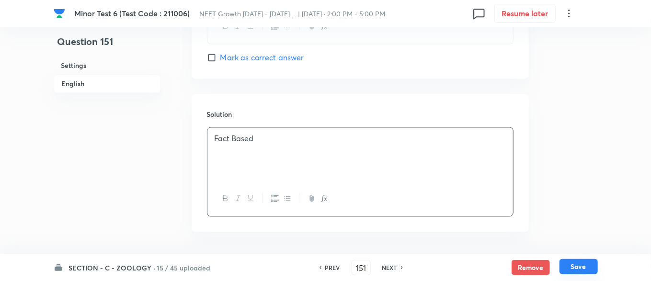
click at [577, 264] on button "Save" at bounding box center [578, 266] width 38 height 15
type input "152"
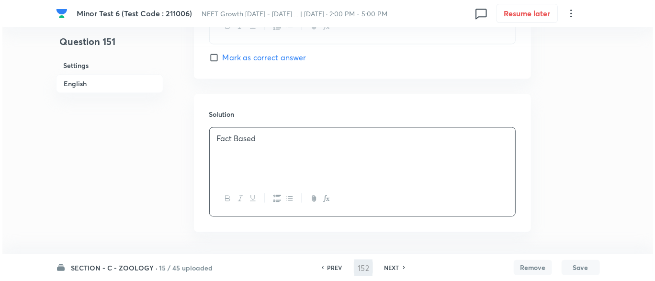
scroll to position [0, 0]
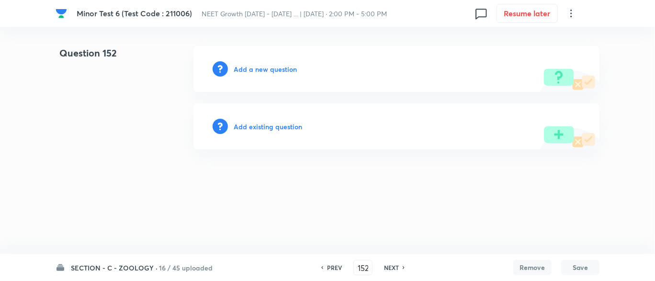
click at [246, 67] on h6 "Add a new question" at bounding box center [265, 69] width 63 height 10
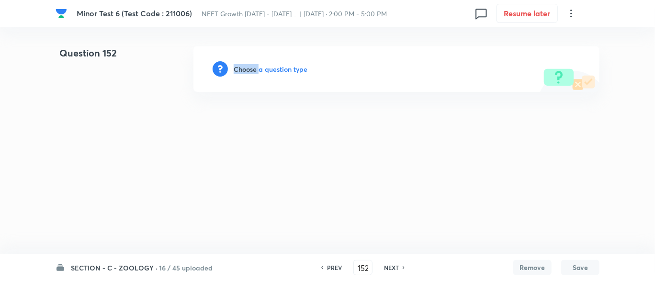
click at [246, 67] on h6 "Choose a question type" at bounding box center [271, 69] width 74 height 10
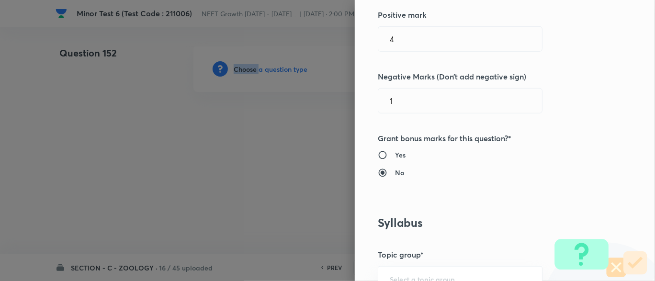
scroll to position [496, 0]
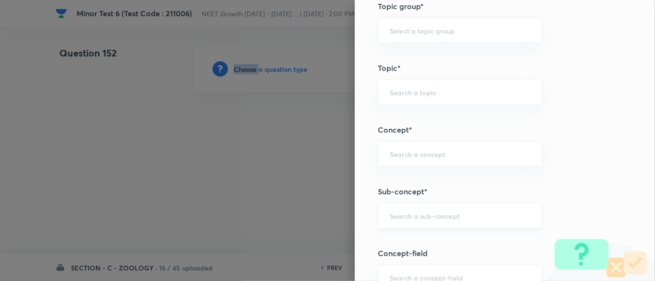
click at [386, 221] on div "​" at bounding box center [460, 215] width 165 height 25
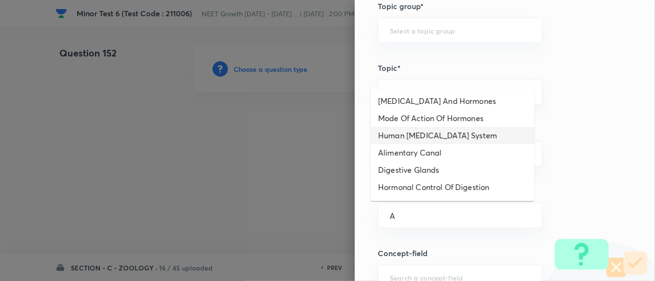
click at [407, 127] on li "Human Endocrine System" at bounding box center [453, 135] width 164 height 17
type input "Human Endocrine System"
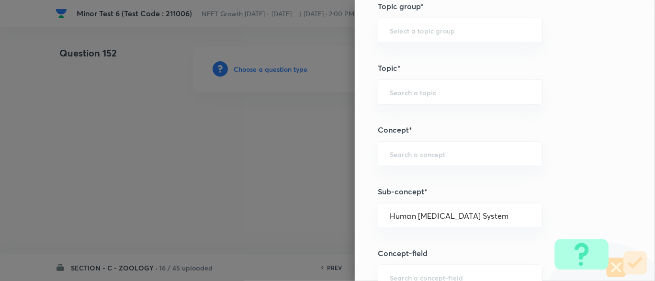
type input "Biology"
type input "Human Physiology"
type input "Chemical Coordinate & Integration"
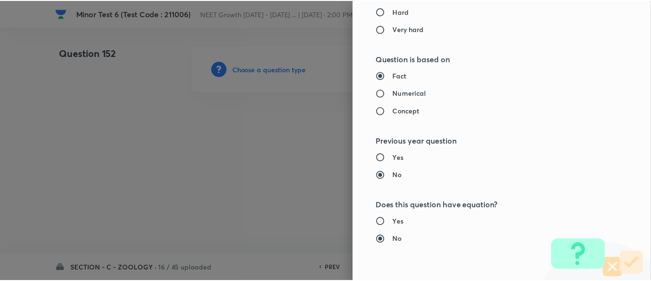
scroll to position [1087, 0]
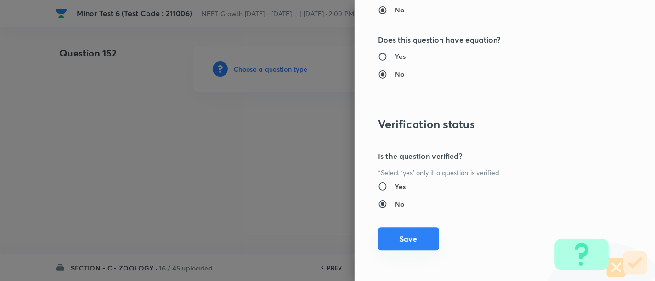
click at [387, 241] on button "Save" at bounding box center [408, 238] width 61 height 23
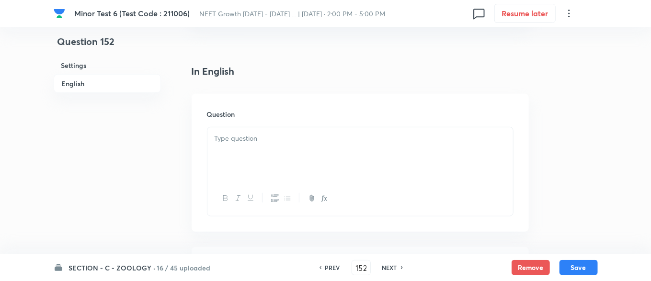
scroll to position [248, 0]
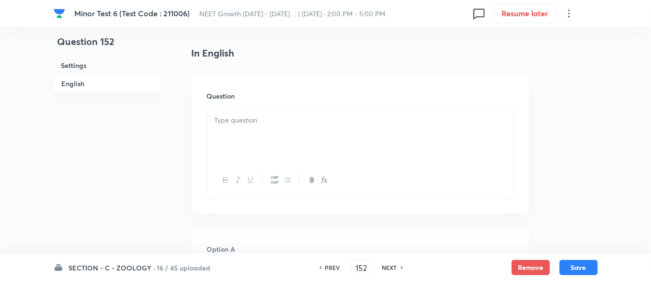
click at [267, 123] on div at bounding box center [359, 136] width 305 height 54
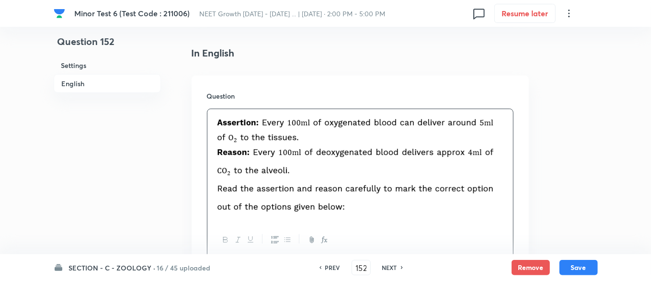
scroll to position [372, 0]
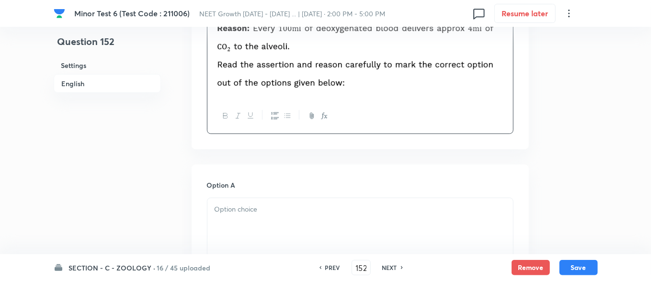
click at [281, 209] on div at bounding box center [359, 225] width 305 height 54
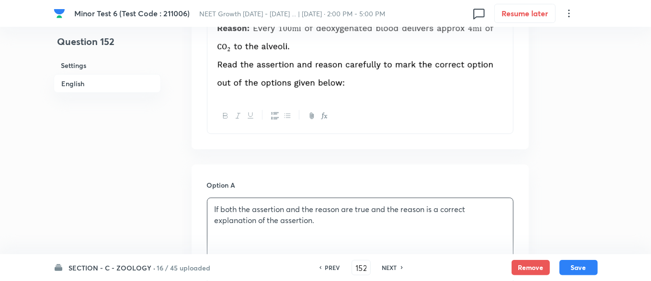
scroll to position [496, 0]
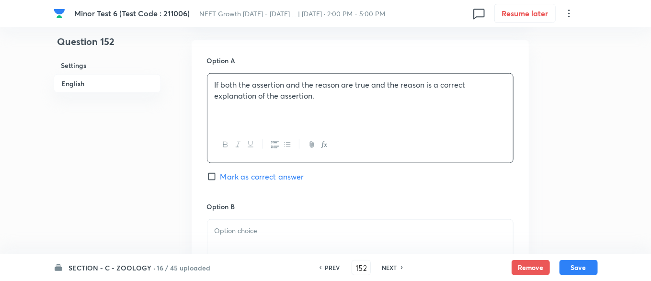
drag, startPoint x: 281, startPoint y: 243, endPoint x: 268, endPoint y: 277, distance: 36.7
click at [275, 267] on div "Minor Test 6 (Test Code : 211006) NEET Growth April 2025 - 2026 ... | Sep 7, 20…" at bounding box center [325, 188] width 651 height 1277
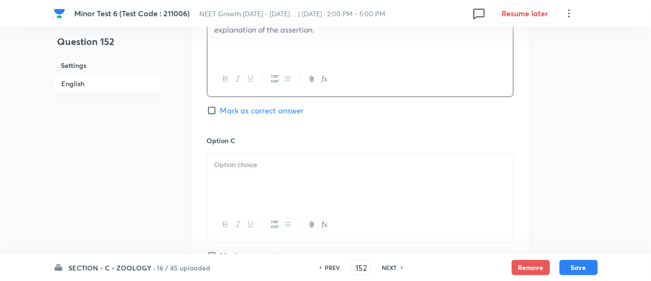
scroll to position [744, 0]
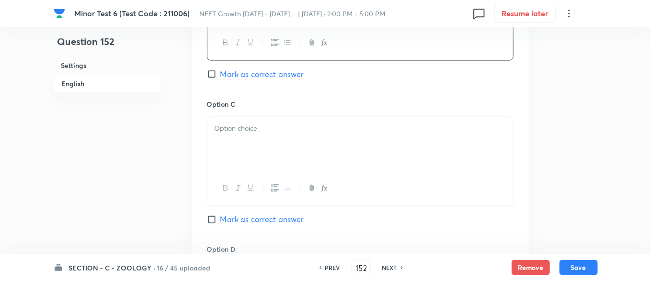
click at [257, 136] on div at bounding box center [359, 144] width 305 height 54
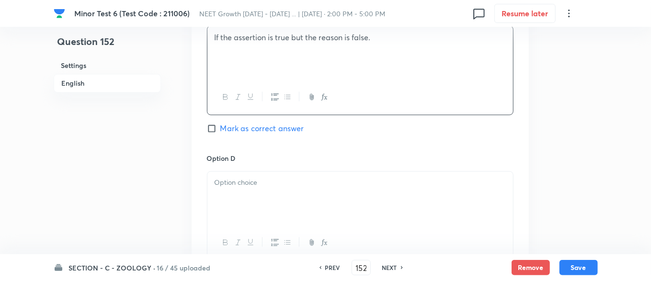
scroll to position [868, 0]
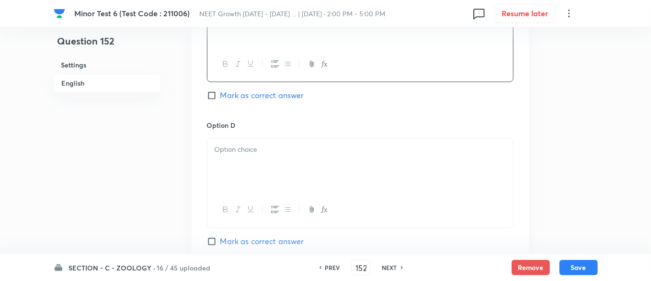
click at [303, 155] on div at bounding box center [359, 166] width 305 height 54
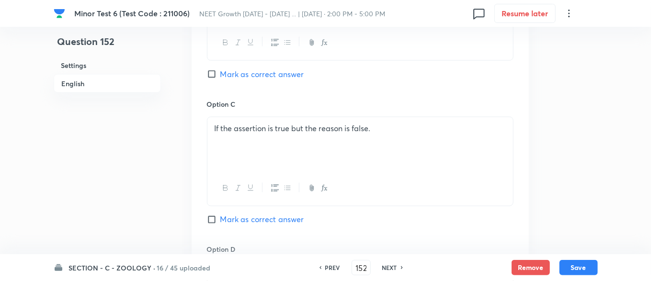
click at [213, 69] on input "Mark as correct answer" at bounding box center [213, 74] width 13 height 10
checkbox input "true"
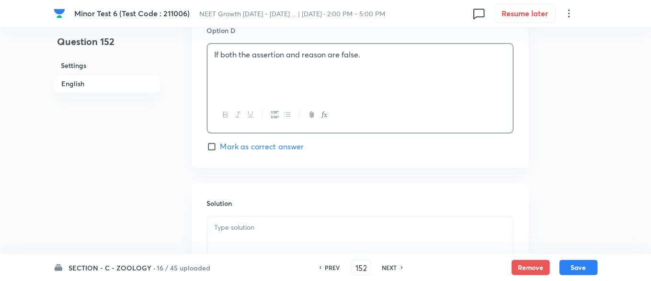
scroll to position [1074, 0]
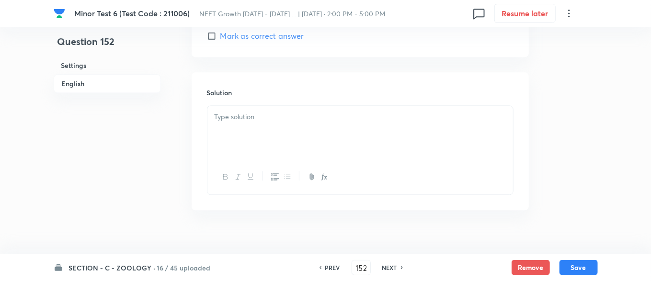
click at [254, 117] on div at bounding box center [359, 133] width 305 height 54
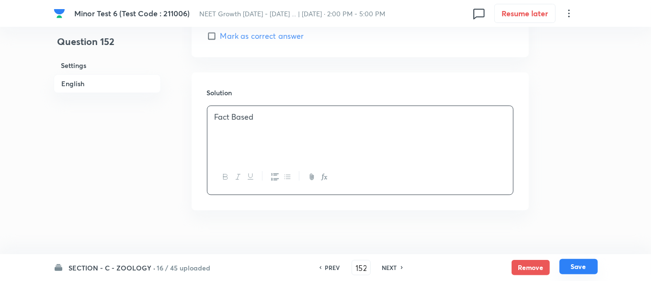
click at [583, 273] on button "Save" at bounding box center [578, 266] width 38 height 15
type input "153"
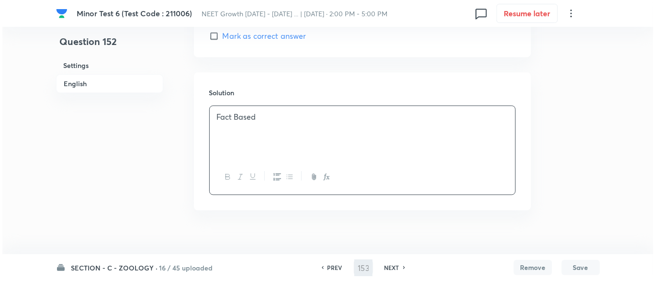
scroll to position [0, 0]
